Goal: Register for event/course

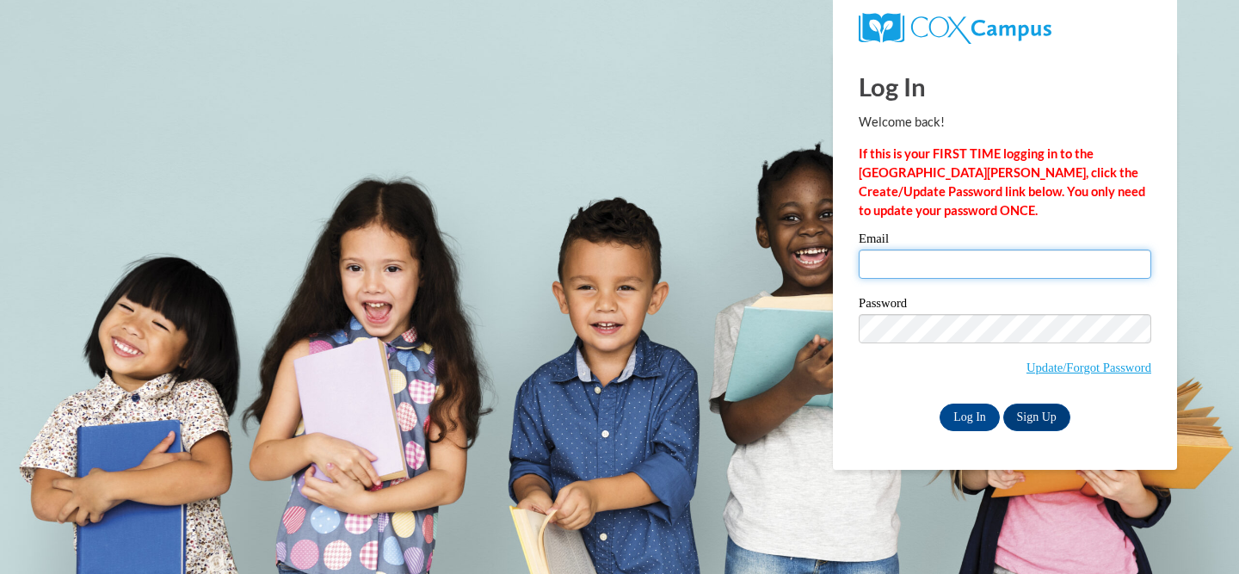
click at [1006, 263] on input "Email" at bounding box center [1005, 264] width 293 height 29
type input "guiste@ripon.k12.wi.us"
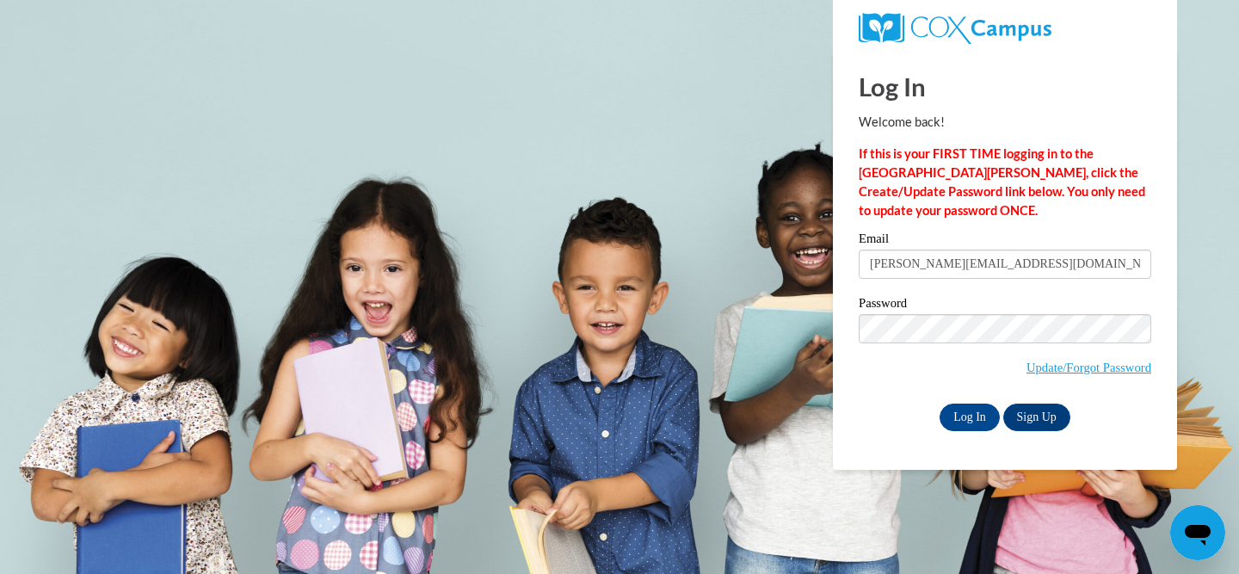
click at [1047, 188] on strong "If this is your FIRST TIME logging in to the NEW Cox Campus, click the Create/U…" at bounding box center [1002, 181] width 287 height 71
click at [979, 409] on input "Log In" at bounding box center [970, 418] width 60 height 28
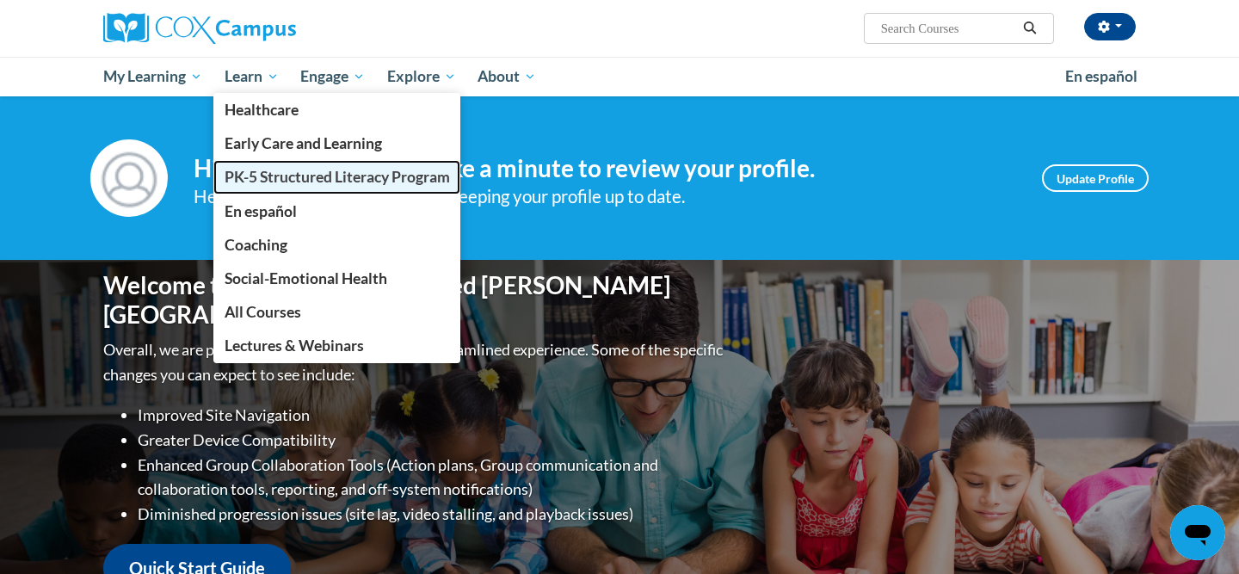
click at [290, 172] on span "PK-5 Structured Literacy Program" at bounding box center [338, 177] width 226 height 18
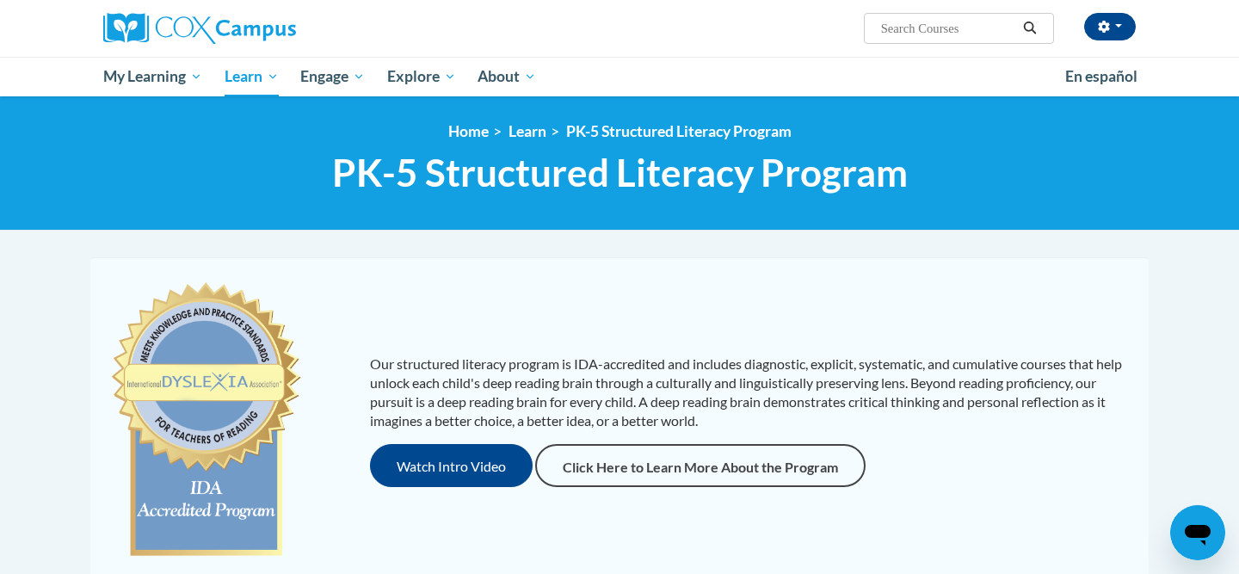
click at [957, 29] on input "Search..." at bounding box center [949, 28] width 138 height 21
type input "Assessment"
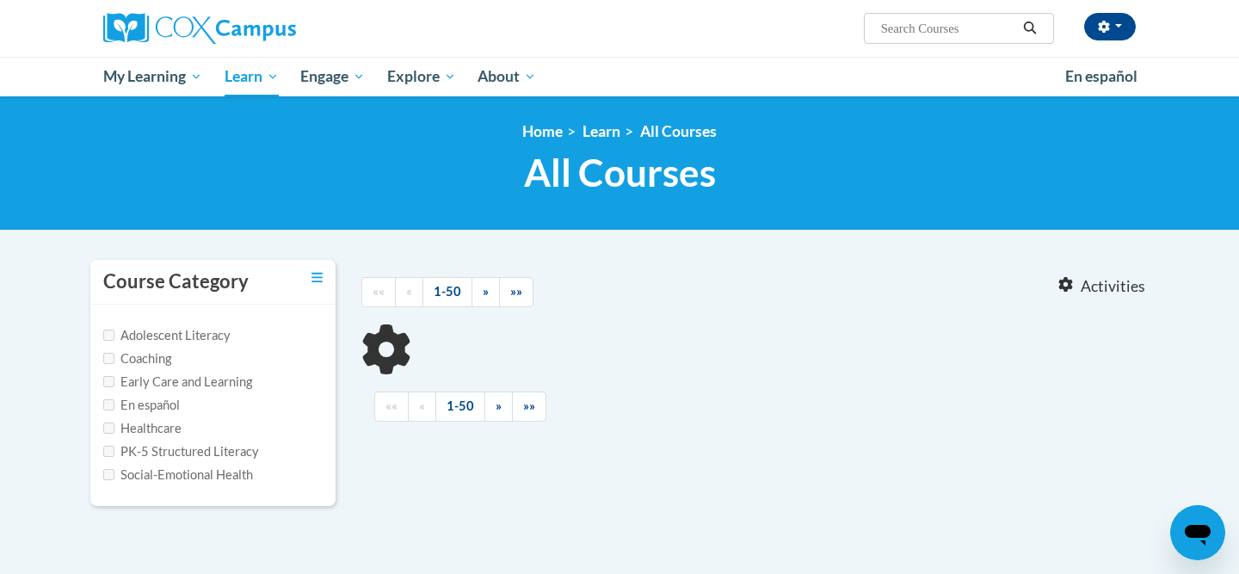
type input "Assessment"
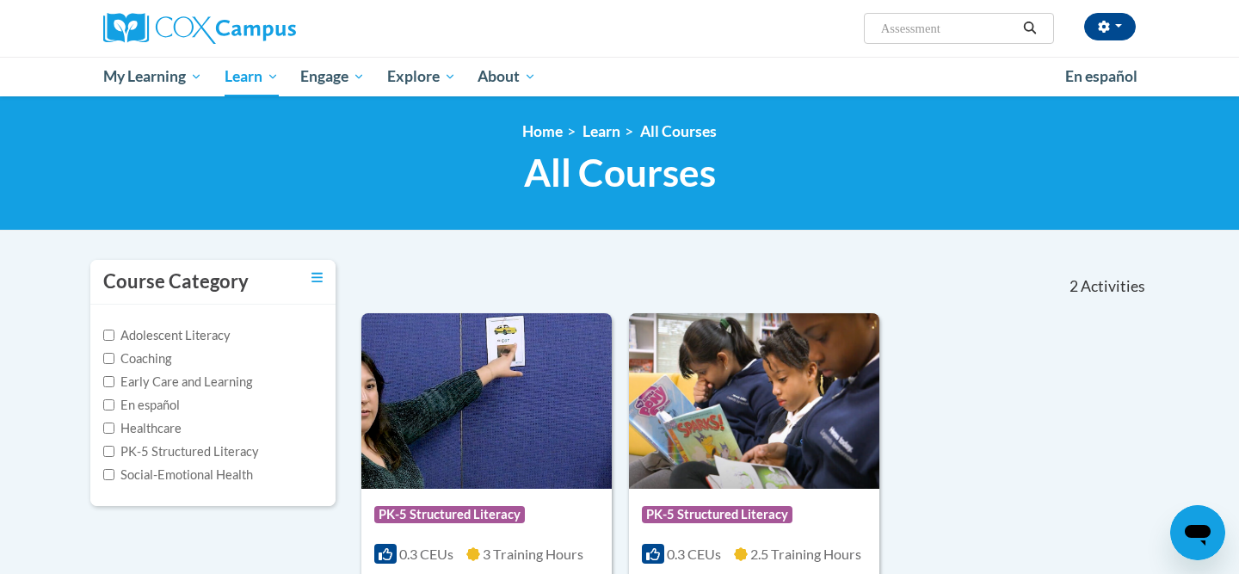
click at [145, 452] on label "PK-5 Structured Literacy" at bounding box center [181, 451] width 156 height 19
click at [114, 452] on input "PK-5 Structured Literacy" at bounding box center [108, 451] width 11 height 11
checkbox input "true"
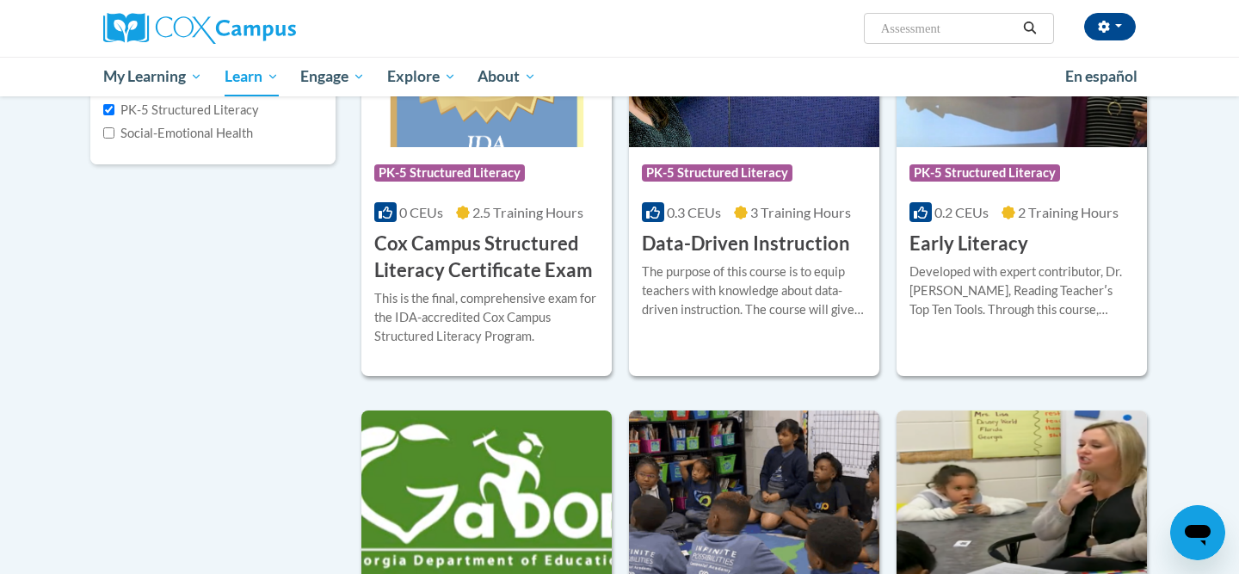
scroll to position [347, 0]
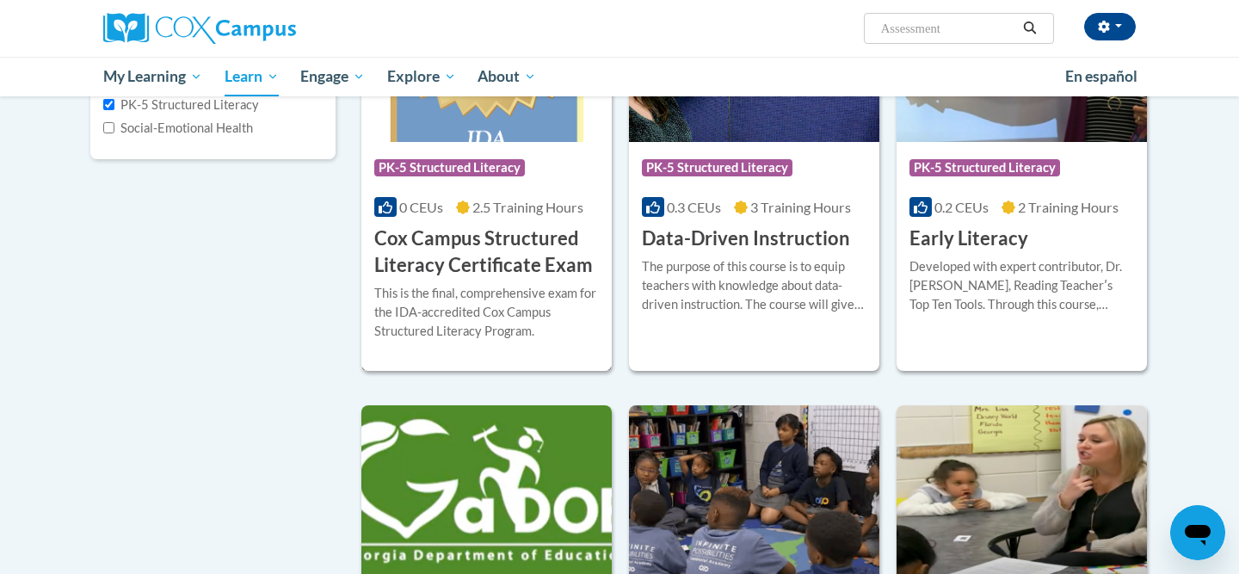
click at [548, 264] on h3 "Cox Campus Structured Literacy Certificate Exam" at bounding box center [486, 252] width 225 height 53
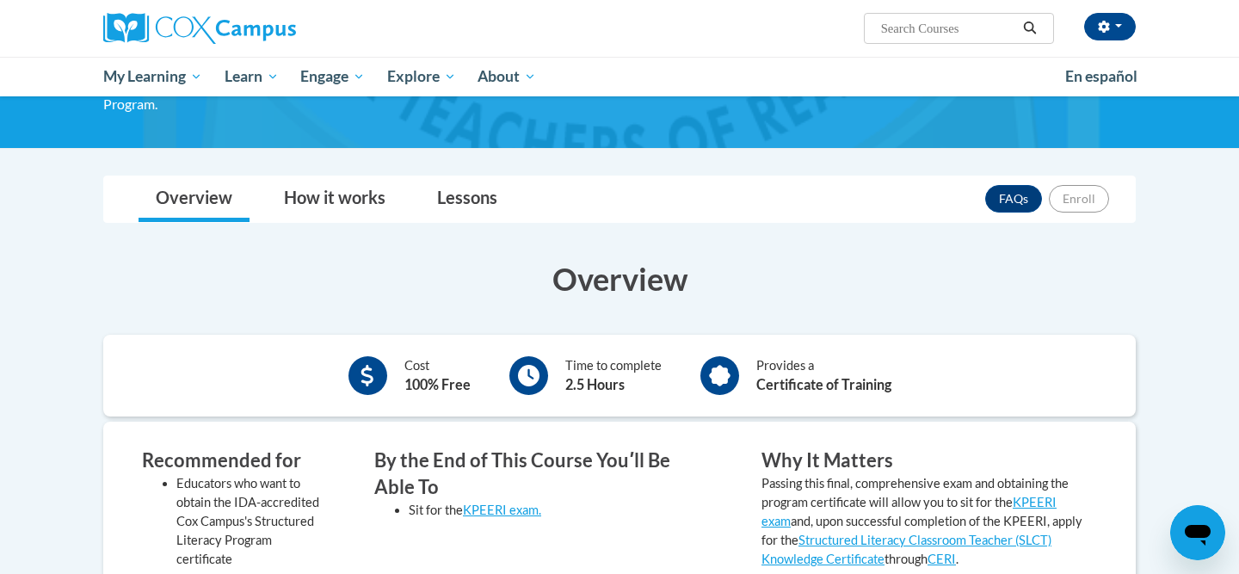
scroll to position [153, 0]
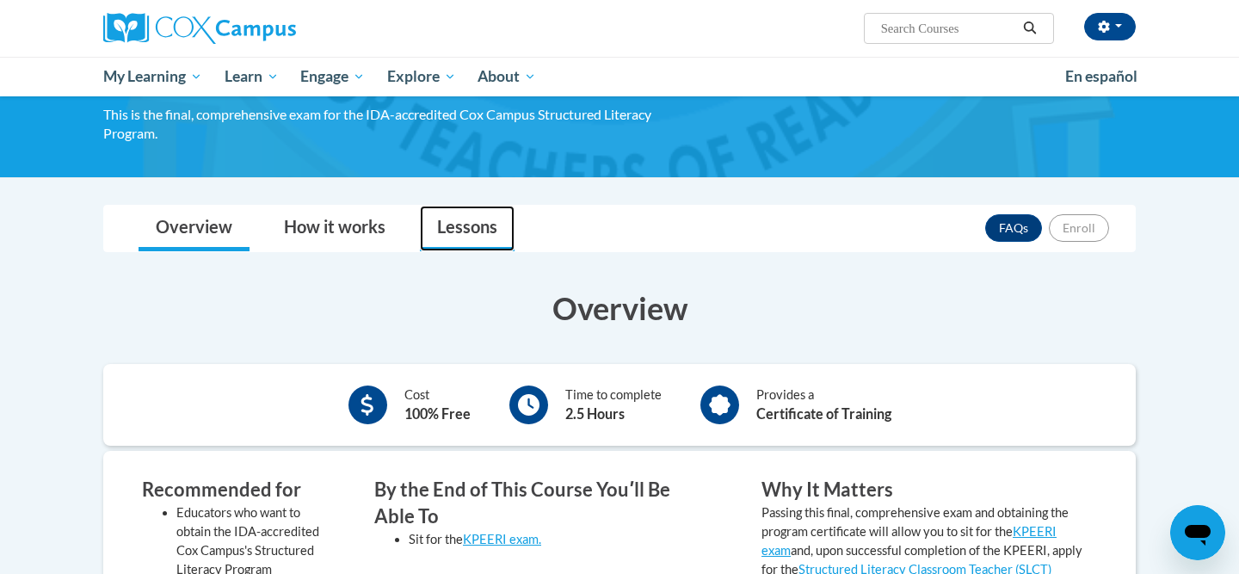
click at [483, 243] on link "Lessons" at bounding box center [467, 229] width 95 height 46
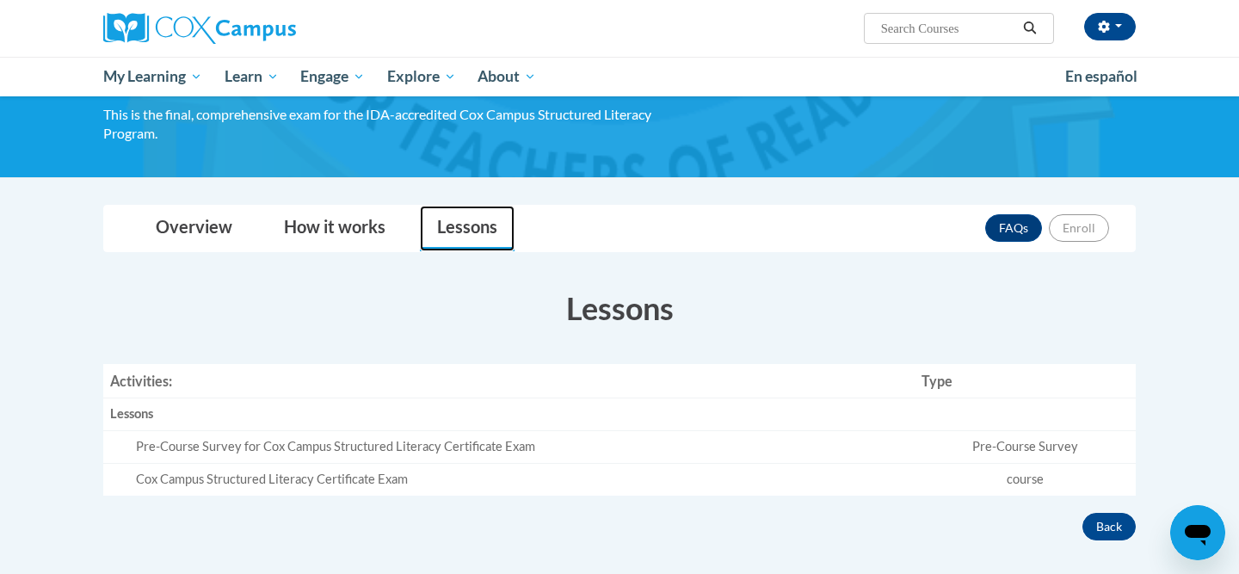
scroll to position [222, 0]
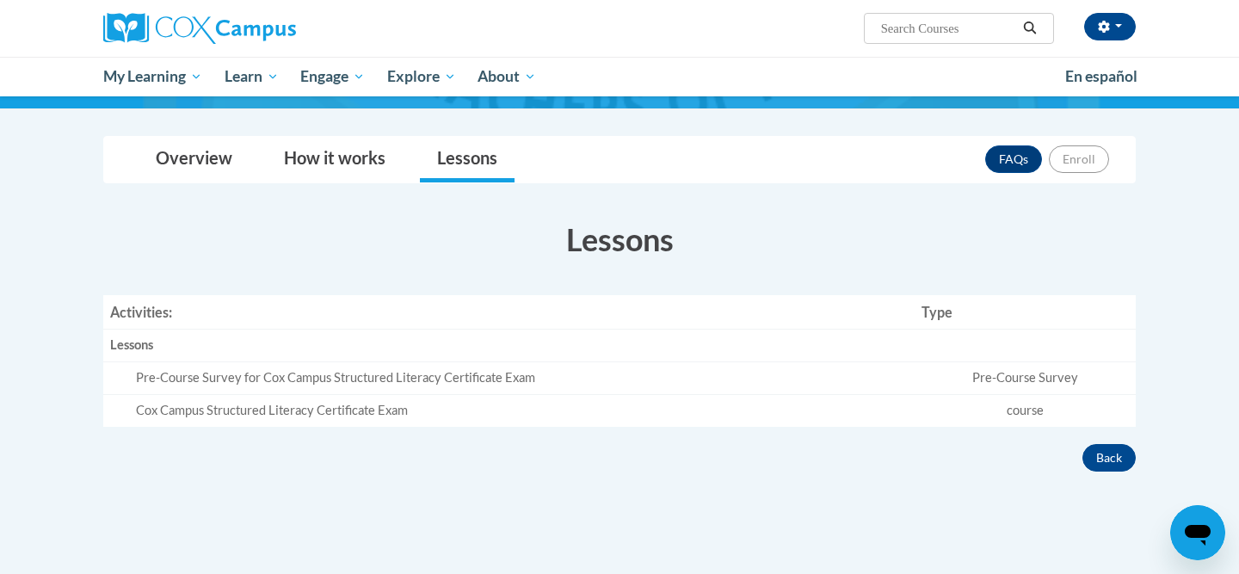
click at [755, 380] on div "Pre-Course Survey for Cox Campus Structured Literacy Certificate Exam" at bounding box center [522, 378] width 772 height 18
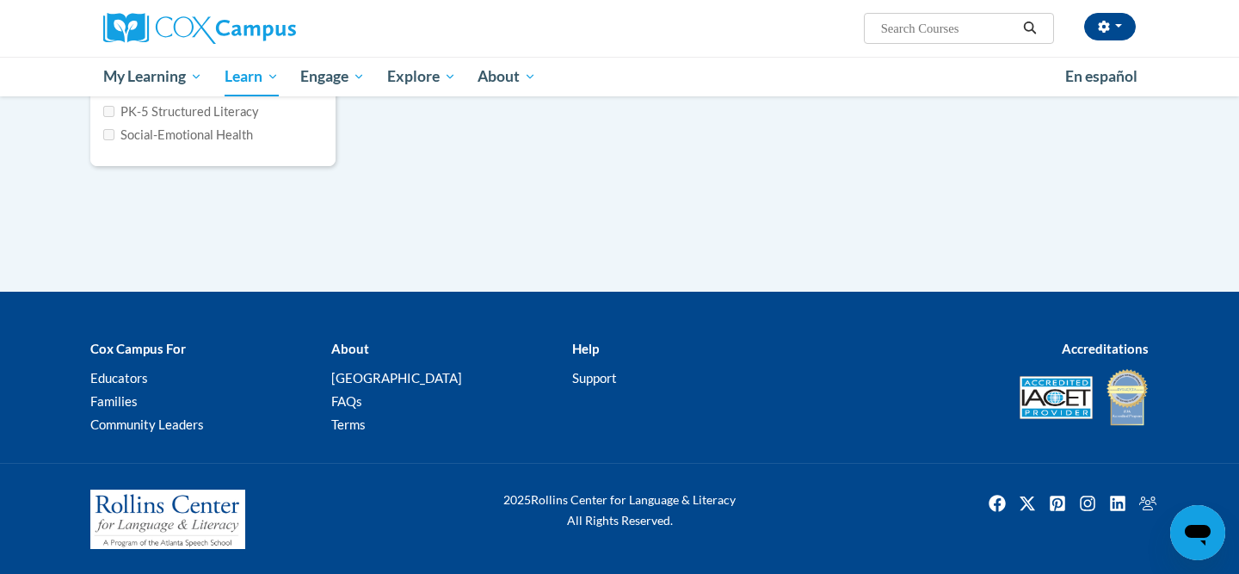
type input "Assessment"
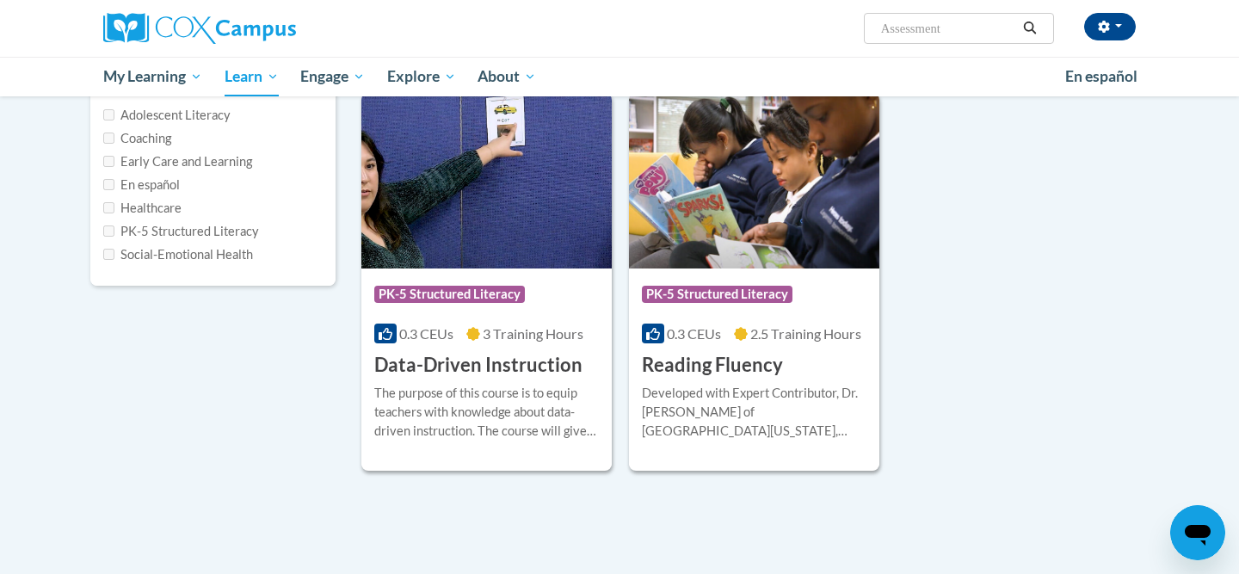
scroll to position [102, 0]
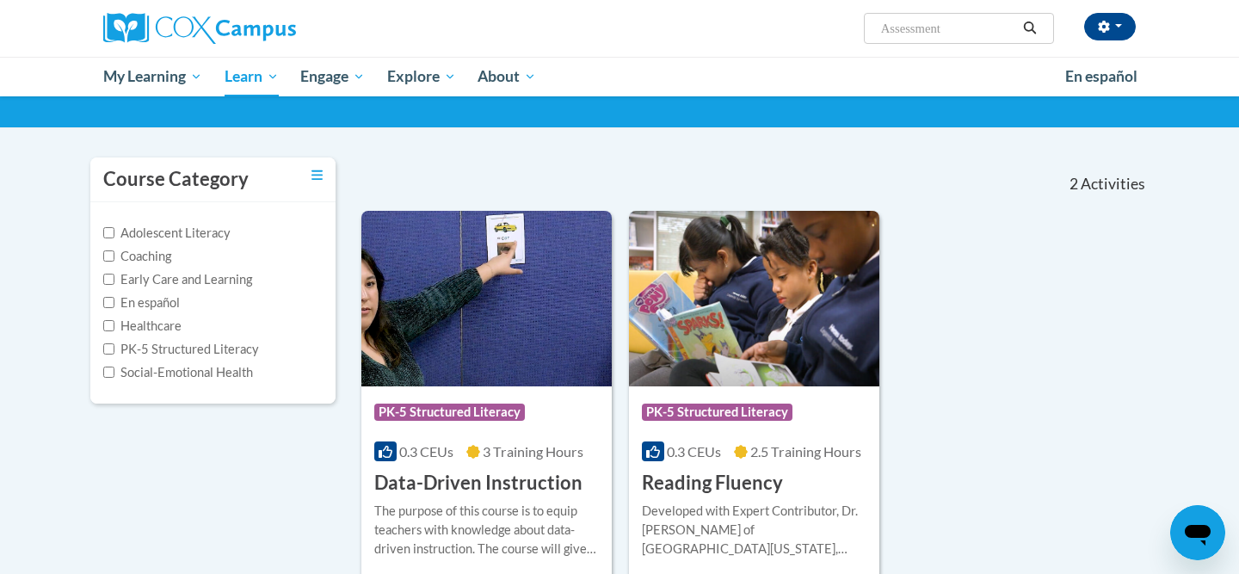
click at [226, 343] on label "PK-5 Structured Literacy" at bounding box center [181, 349] width 156 height 19
click at [114, 343] on input "PK-5 Structured Literacy" at bounding box center [108, 348] width 11 height 11
checkbox input "true"
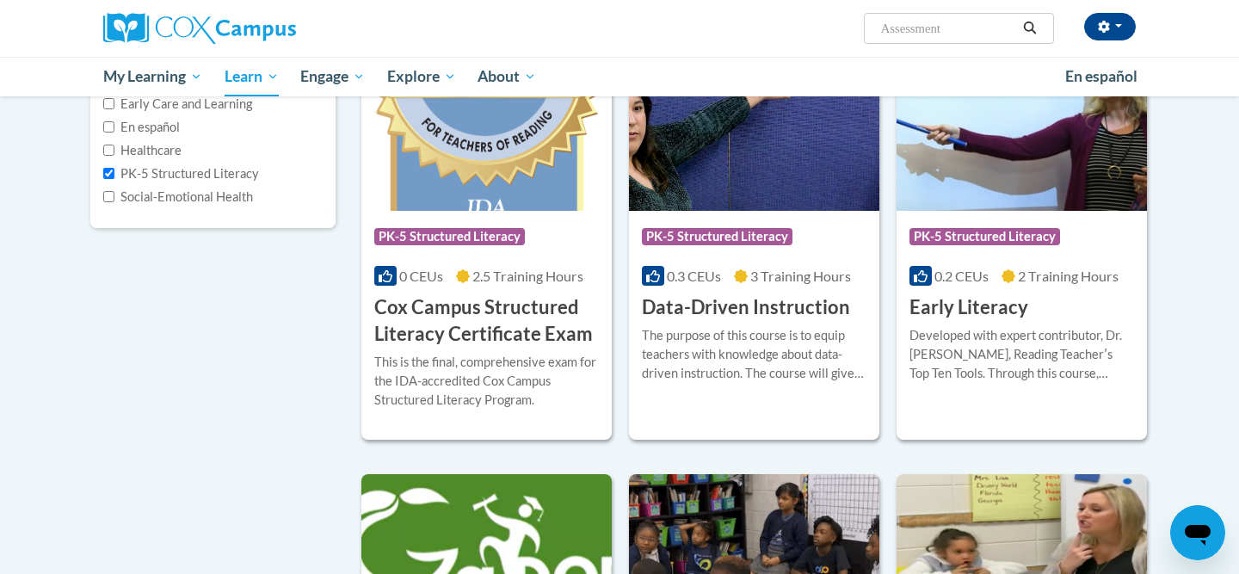
scroll to position [280, 0]
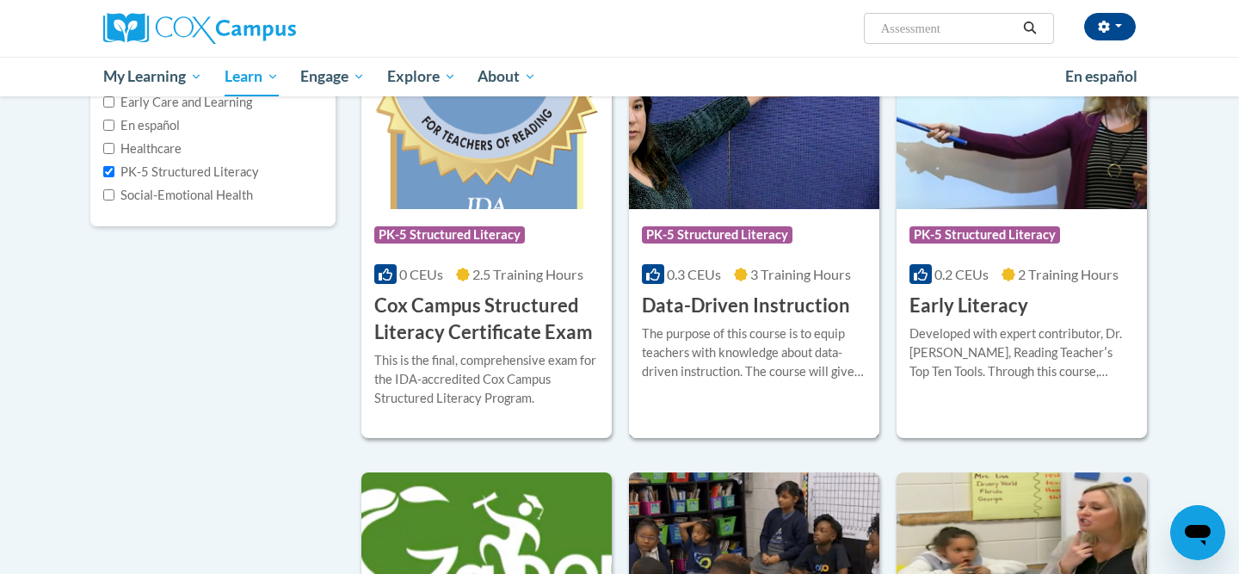
click at [743, 209] on div "Course Category: PK-5 Structured Literacy 0.3 CEUs 3 Training Hours COURSE Data…" at bounding box center [754, 264] width 250 height 110
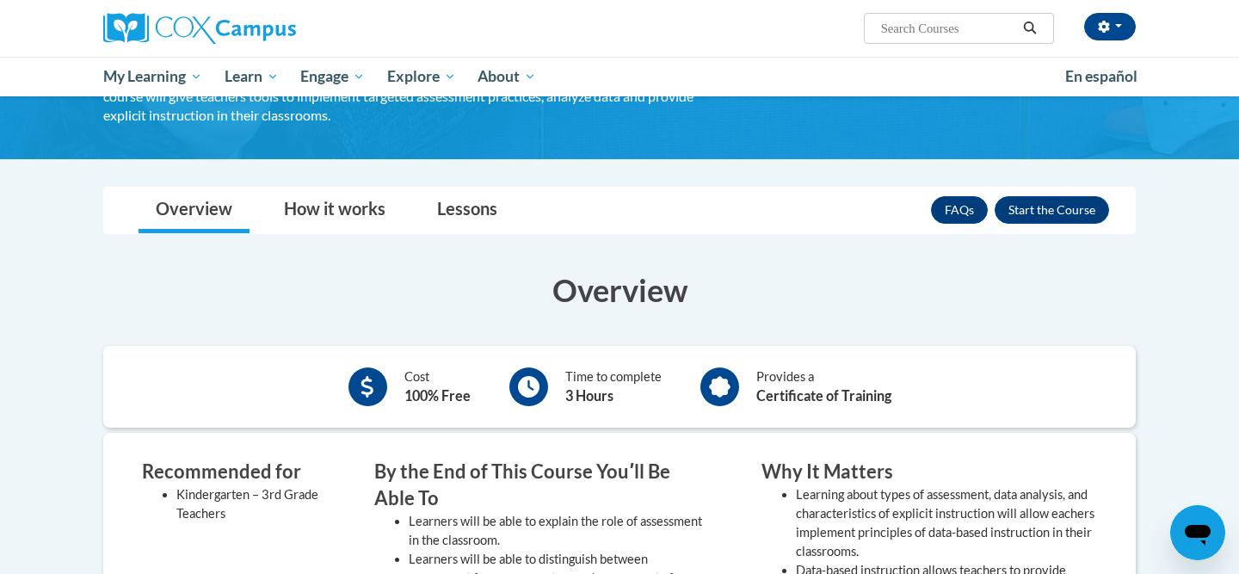
scroll to position [175, 0]
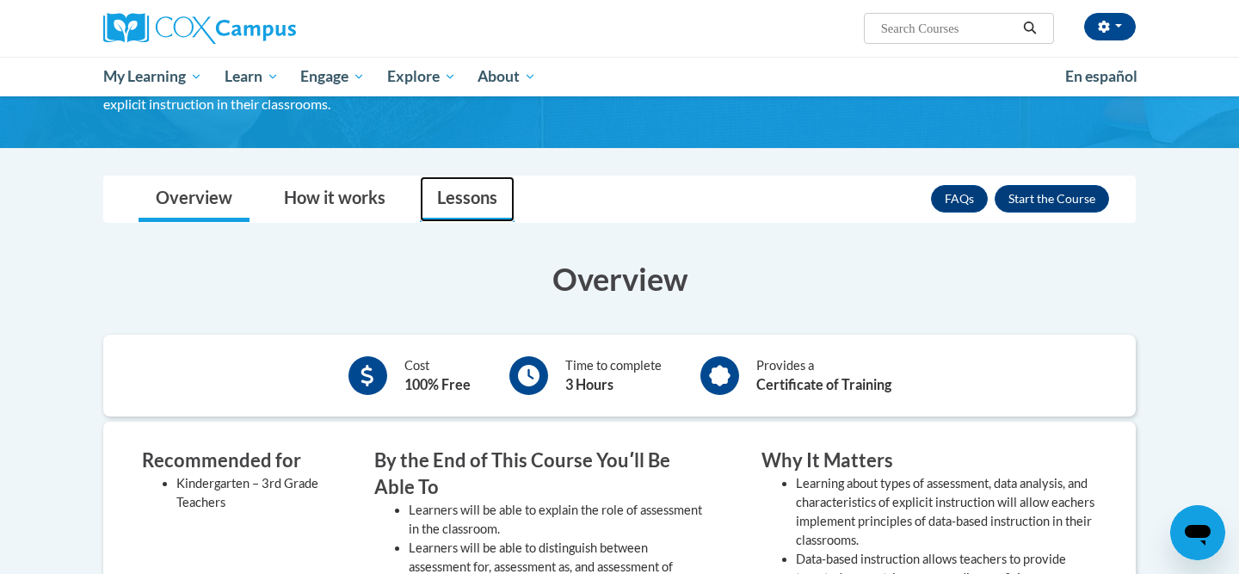
click at [470, 204] on link "Lessons" at bounding box center [467, 199] width 95 height 46
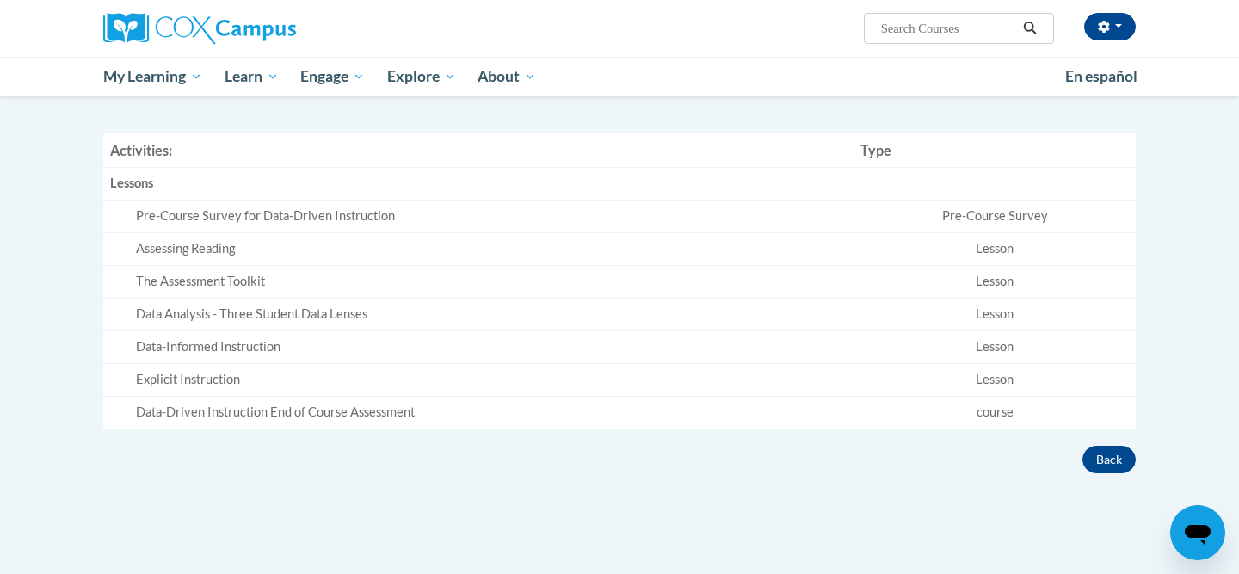
scroll to position [98, 0]
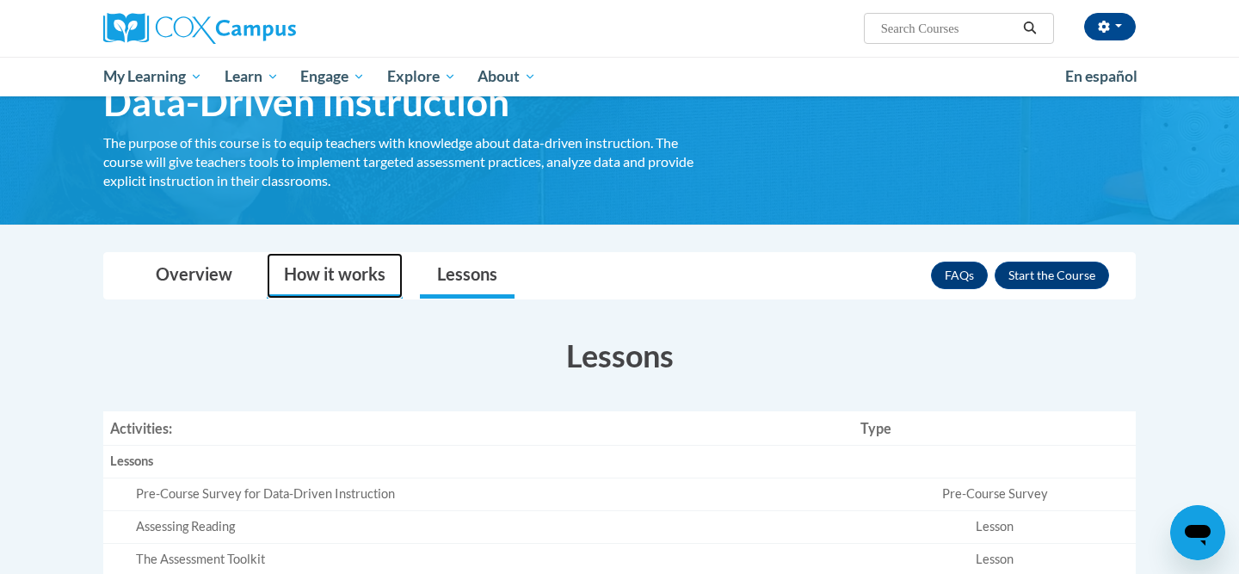
click at [351, 268] on link "How it works" at bounding box center [335, 276] width 136 height 46
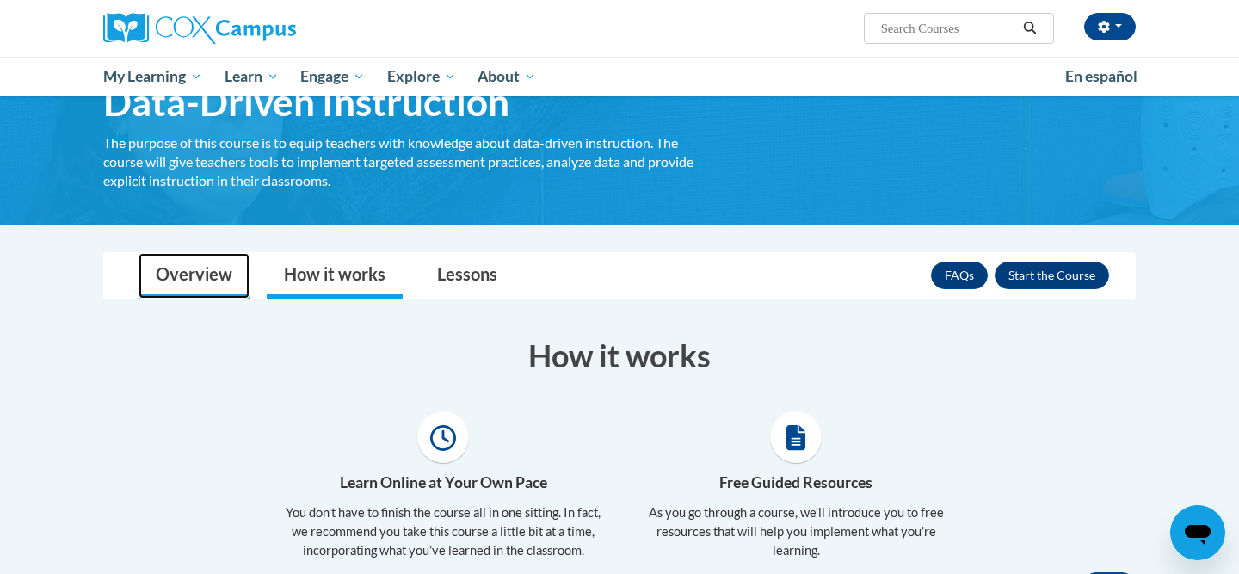
click at [206, 275] on link "Overview" at bounding box center [194, 276] width 111 height 46
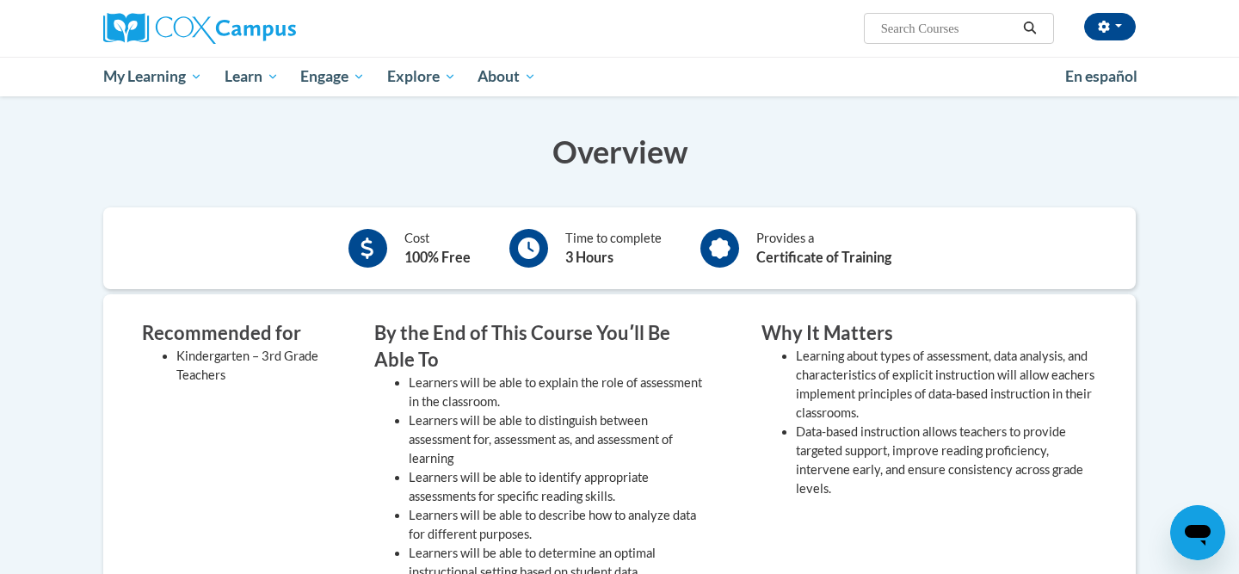
scroll to position [306, 0]
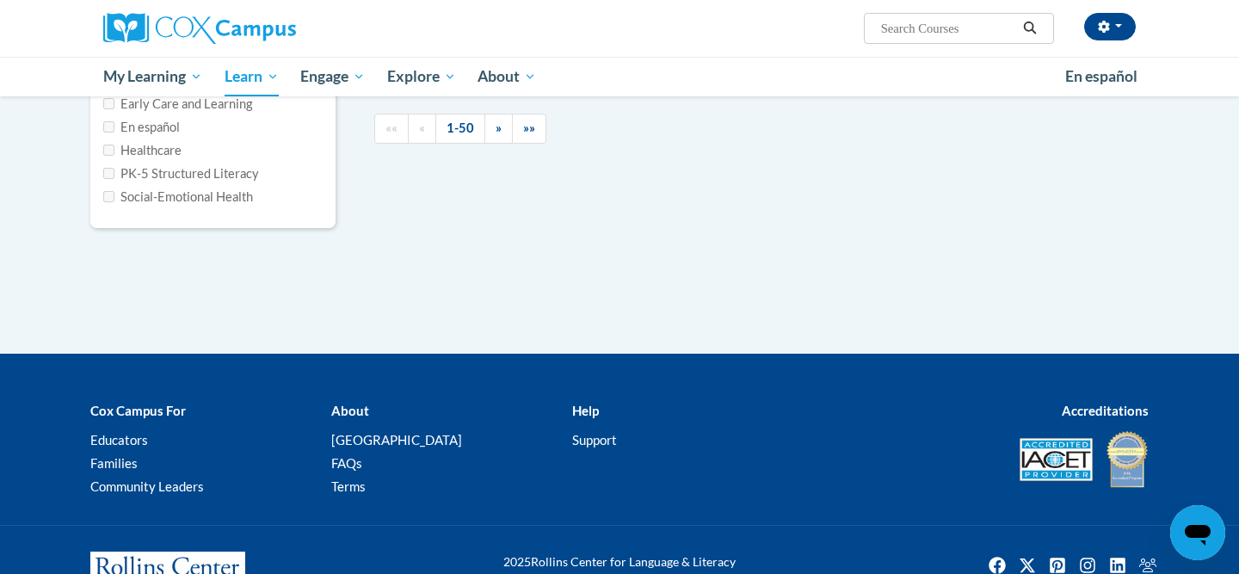
type input "Assessment"
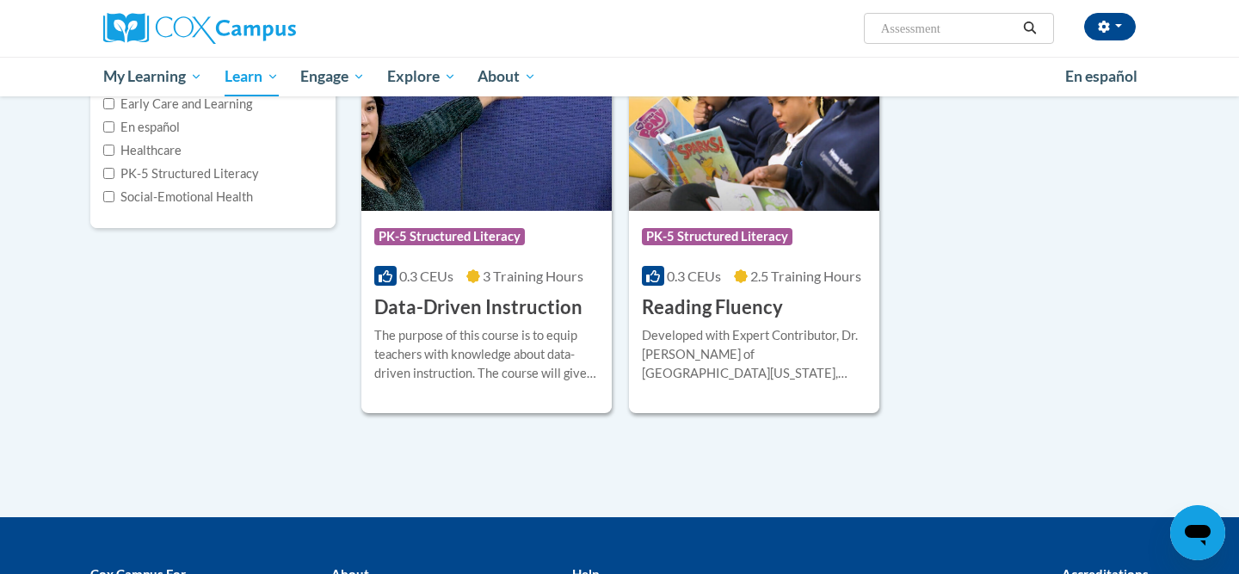
click at [901, 232] on div "Course Category: PK-5 Structured Literacy 0.3 CEUs 3 Training Hours COURSE Data…" at bounding box center [756, 224] width 788 height 379
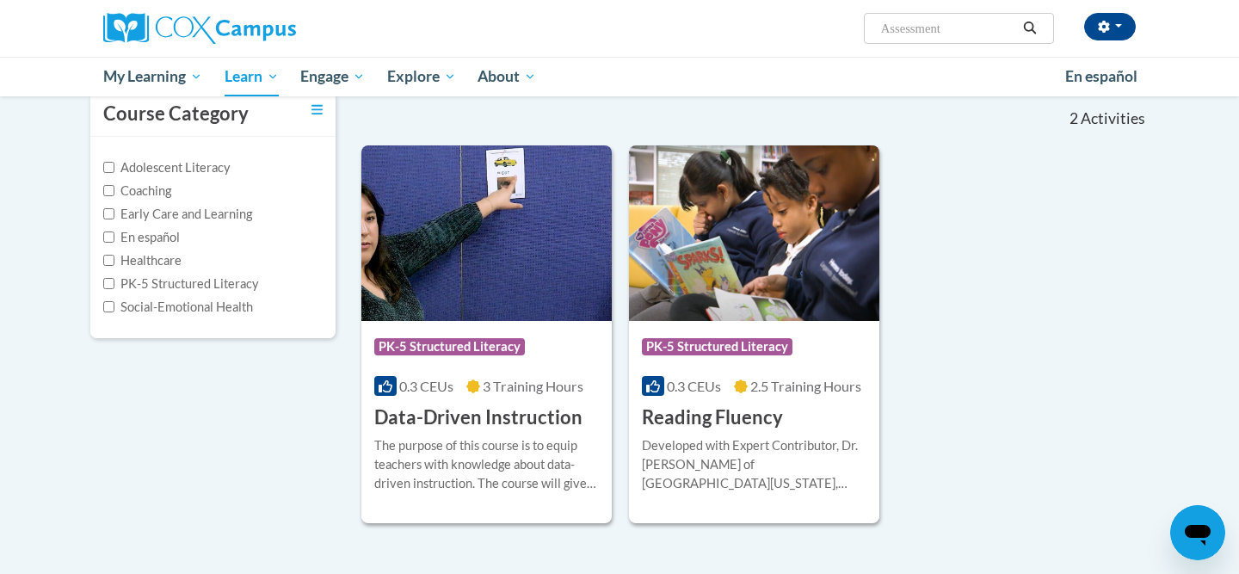
scroll to position [171, 0]
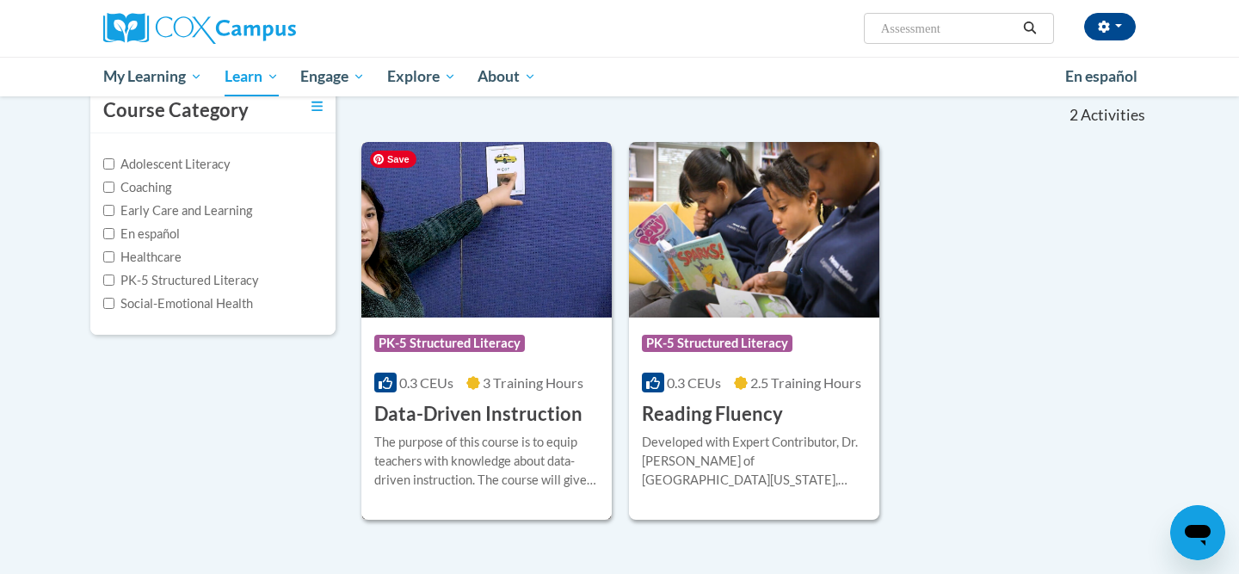
click at [499, 280] on img at bounding box center [487, 230] width 250 height 176
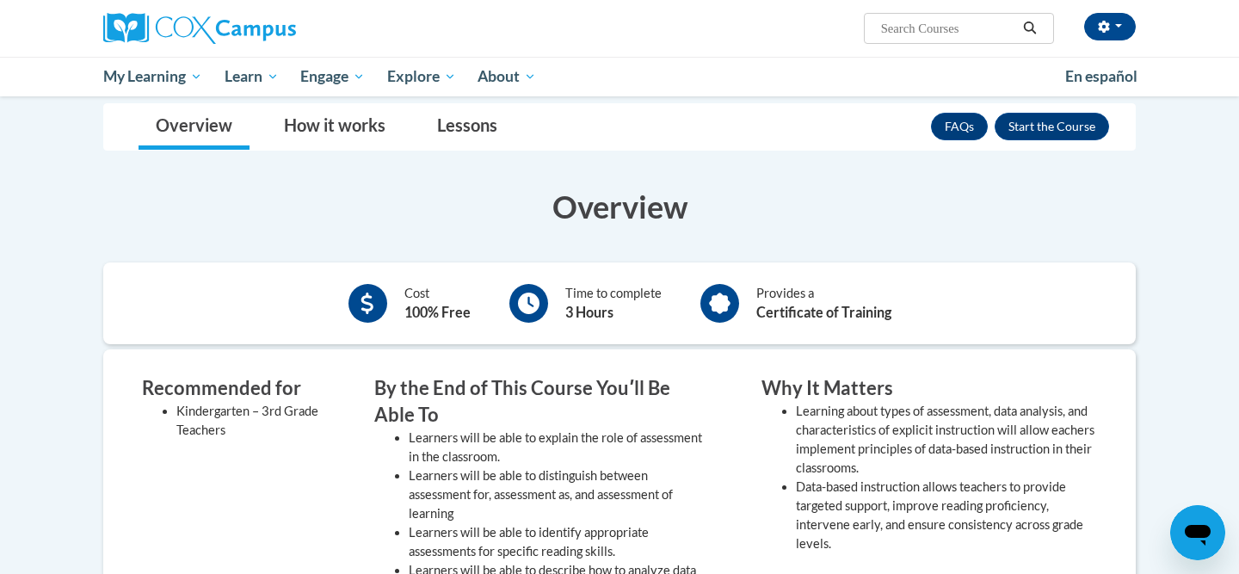
scroll to position [256, 0]
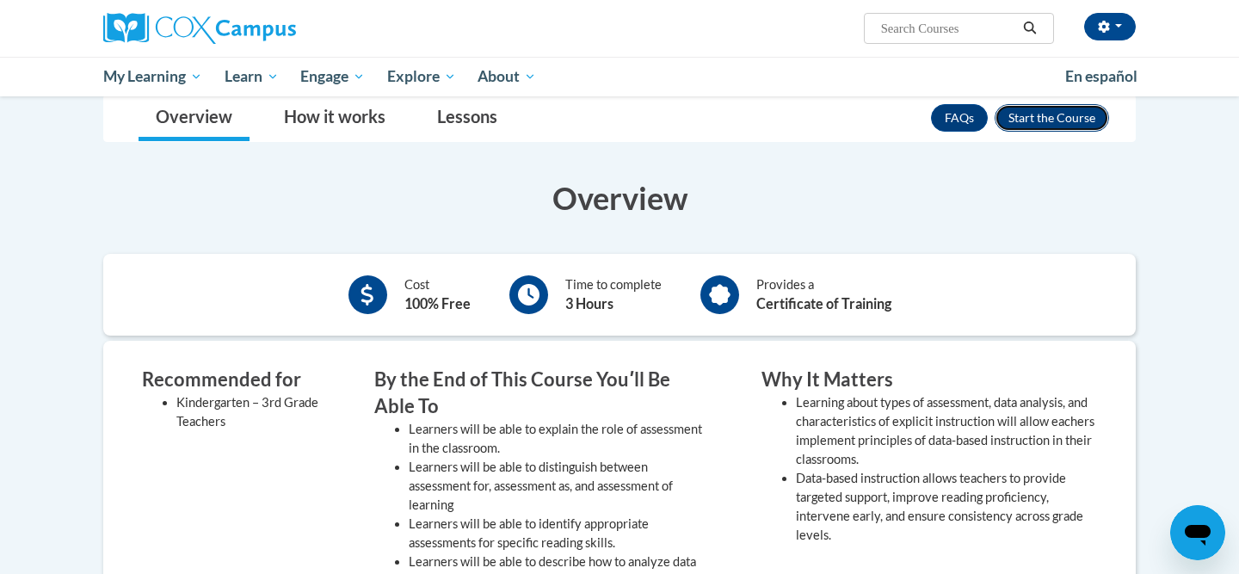
click at [1028, 120] on button "Enroll" at bounding box center [1052, 118] width 114 height 28
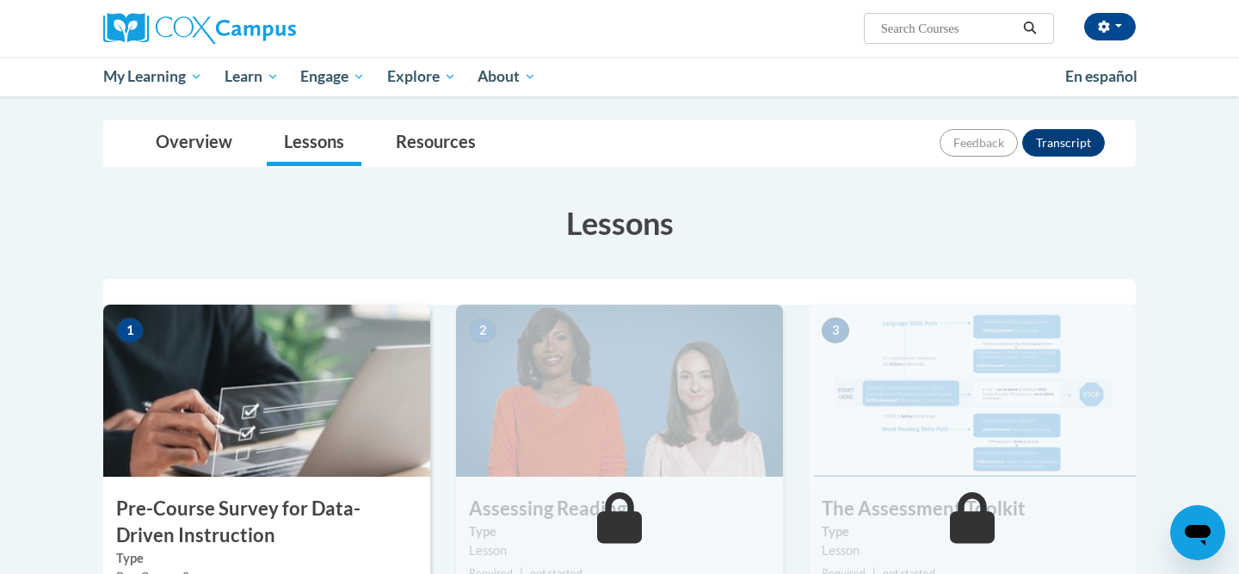
scroll to position [343, 0]
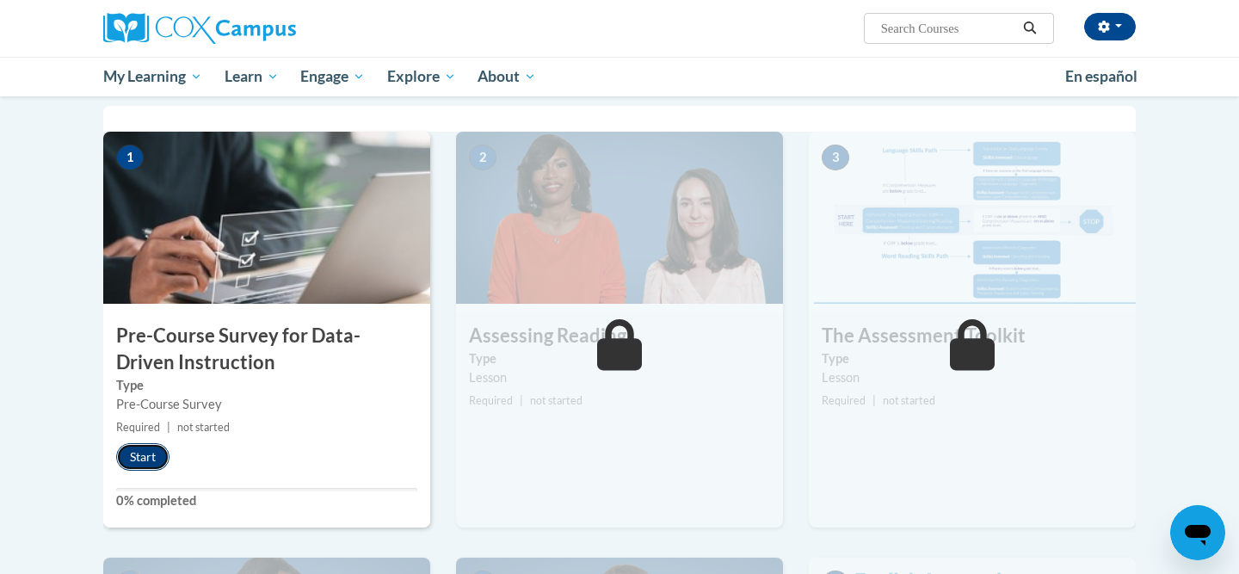
click at [154, 453] on button "Start" at bounding box center [142, 457] width 53 height 28
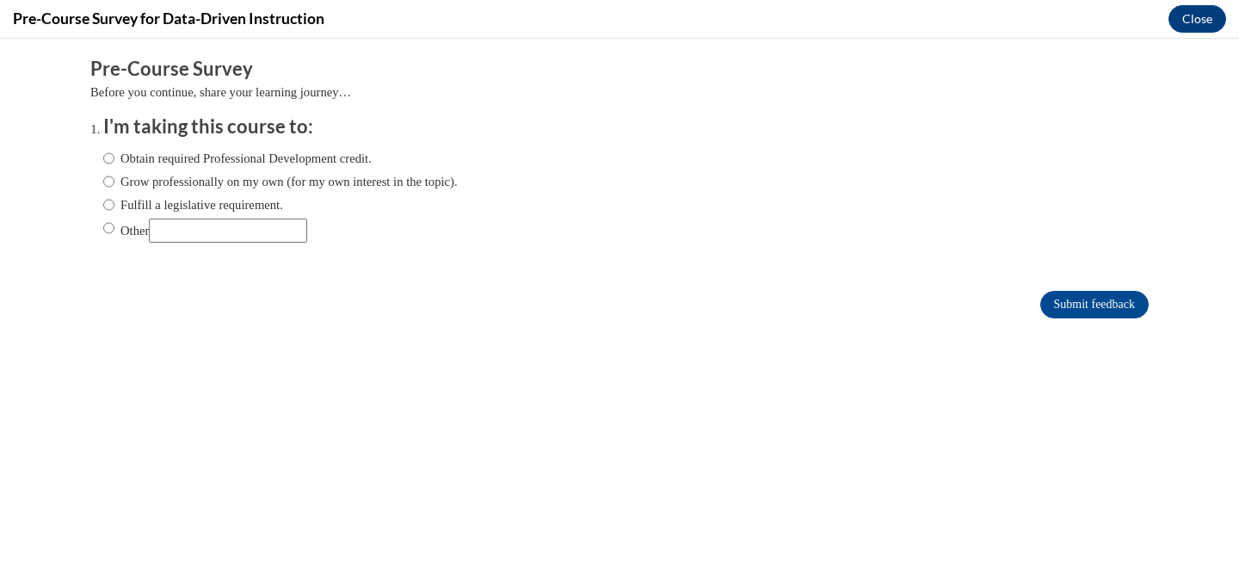
scroll to position [0, 0]
click at [270, 201] on label "Fulfill a legislative requirement." at bounding box center [193, 204] width 180 height 19
click at [114, 201] on input "Fulfill a legislative requirement." at bounding box center [108, 204] width 11 height 19
radio input "true"
click at [1120, 300] on input "Submit feedback" at bounding box center [1095, 305] width 108 height 28
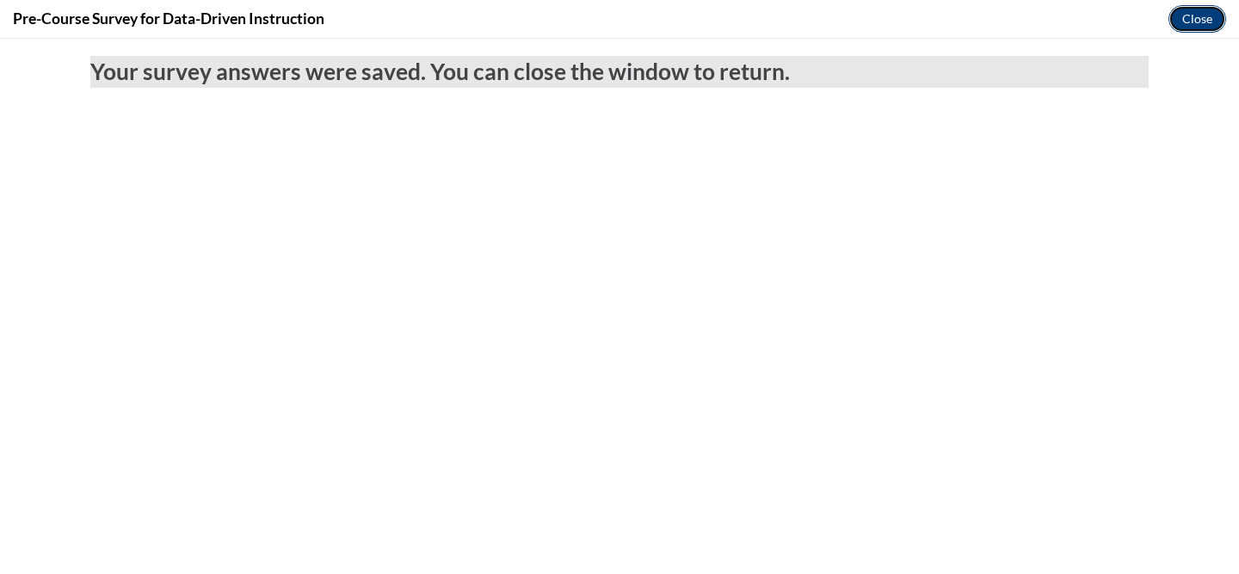
click at [1186, 32] on button "Close" at bounding box center [1198, 19] width 58 height 28
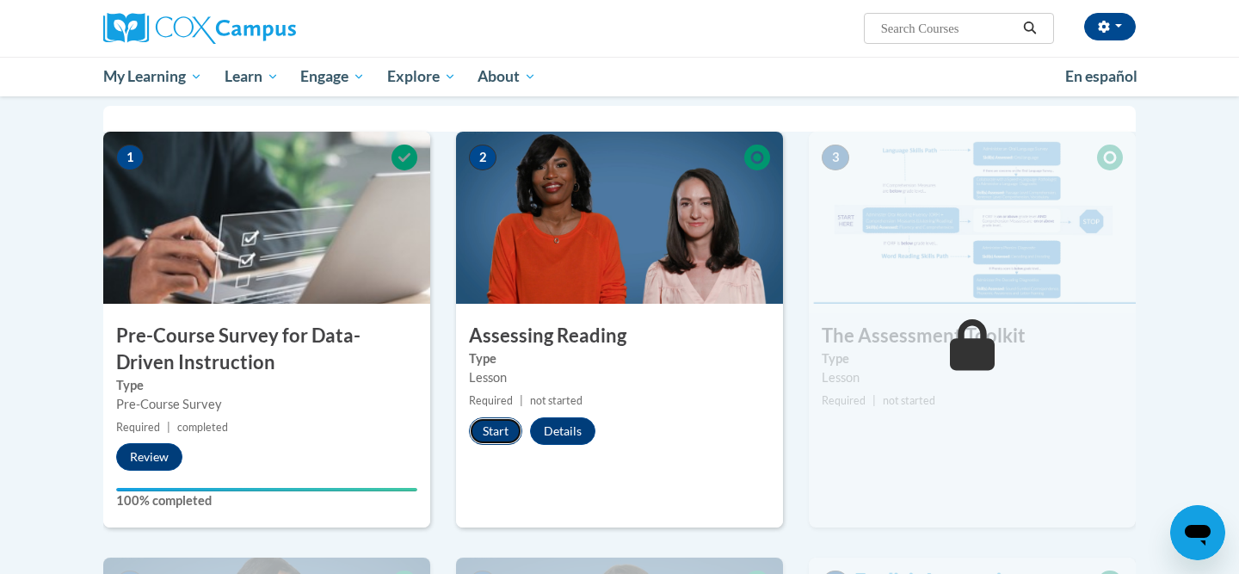
click at [509, 430] on button "Start" at bounding box center [495, 431] width 53 height 28
